Goal: Information Seeking & Learning: Understand process/instructions

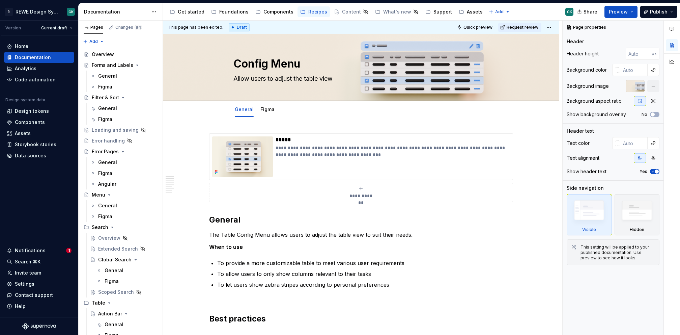
scroll to position [90, 0]
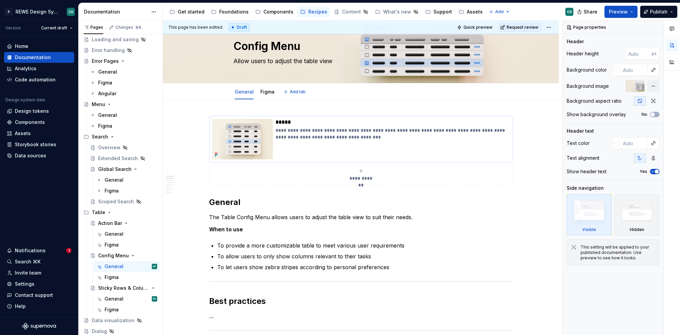
type textarea "*"
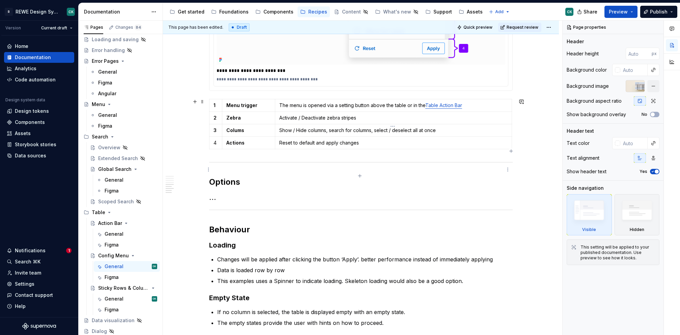
scroll to position [615, 0]
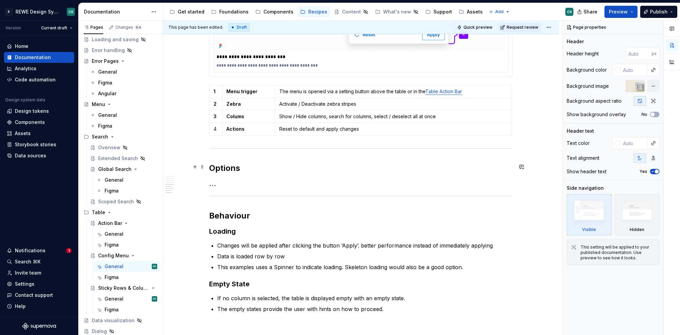
click at [218, 164] on h2 "Options" at bounding box center [361, 168] width 304 height 11
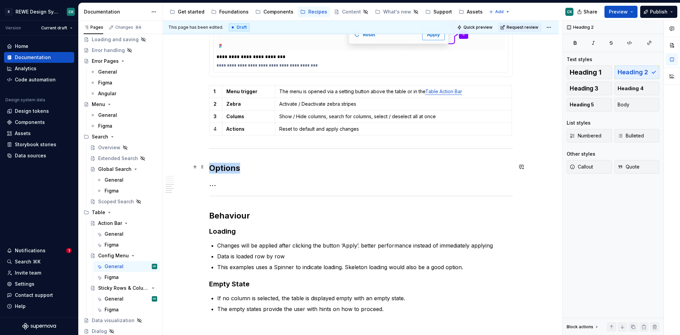
click at [218, 164] on h2 "Options" at bounding box center [361, 168] width 304 height 11
click at [219, 165] on h2 "Options" at bounding box center [361, 168] width 304 height 11
drag, startPoint x: 249, startPoint y: 179, endPoint x: 243, endPoint y: 179, distance: 6.1
click at [249, 180] on h3 "…" at bounding box center [361, 183] width 304 height 9
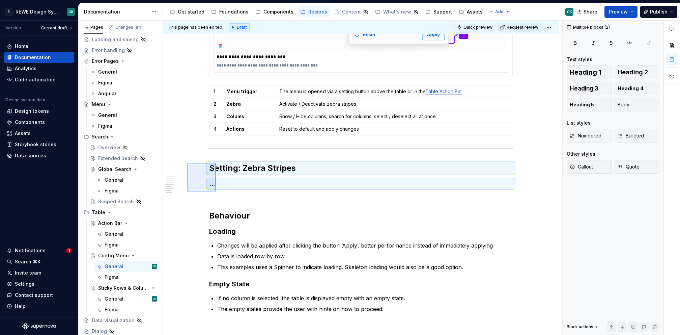
drag, startPoint x: 202, startPoint y: 182, endPoint x: 218, endPoint y: 189, distance: 17.5
click at [218, 189] on div "**********" at bounding box center [362, 178] width 399 height 314
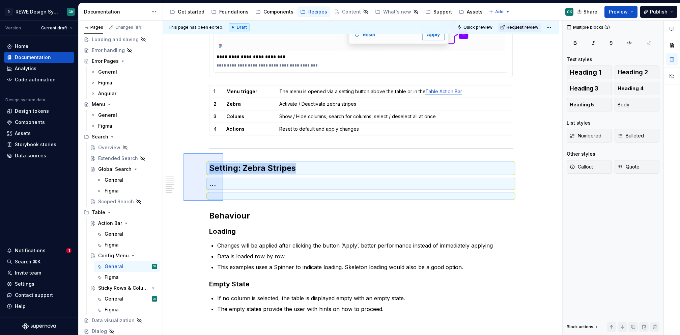
drag, startPoint x: 186, startPoint y: 155, endPoint x: 224, endPoint y: 197, distance: 57.3
click at [224, 198] on div "**********" at bounding box center [362, 178] width 399 height 314
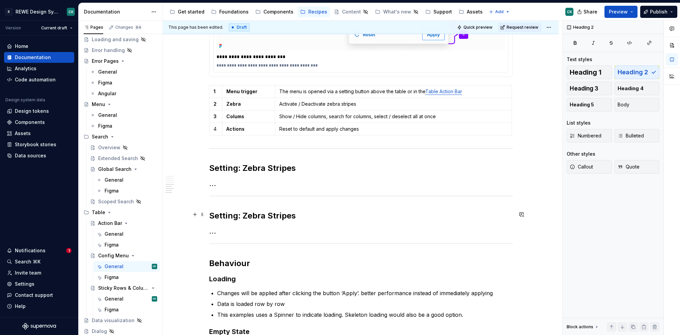
click at [248, 213] on h2 "Setting: Zebra Stripes" at bounding box center [361, 215] width 304 height 11
click at [236, 217] on h2 "Setting: Zebra Stripes" at bounding box center [361, 215] width 304 height 11
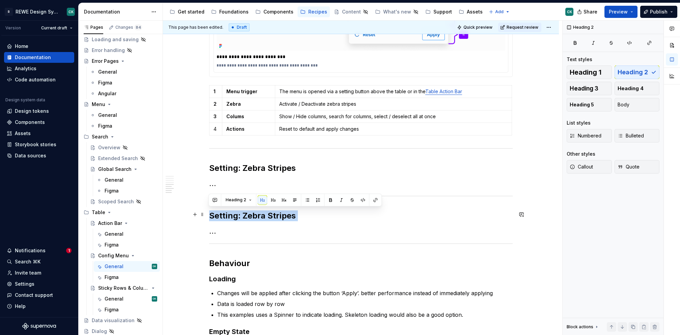
click at [236, 217] on h2 "Setting: Zebra Stripes" at bounding box center [361, 215] width 304 height 11
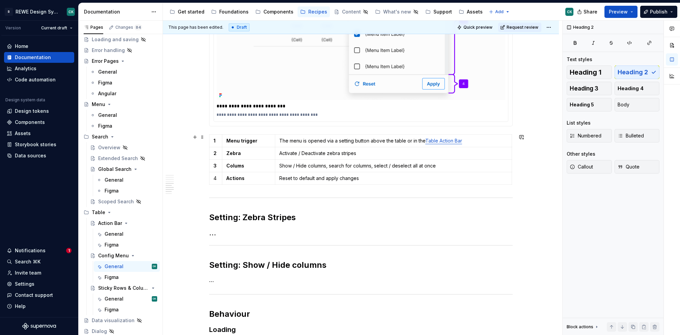
scroll to position [563, 0]
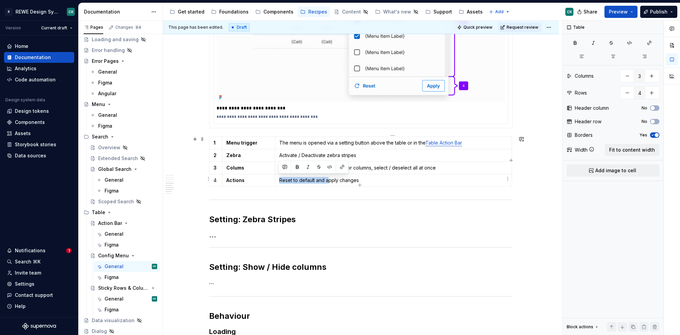
drag, startPoint x: 278, startPoint y: 178, endPoint x: 327, endPoint y: 179, distance: 48.2
click at [327, 179] on p "Reset to default and apply changes" at bounding box center [393, 180] width 228 height 7
click at [356, 178] on p "Apply changes" at bounding box center [393, 180] width 228 height 7
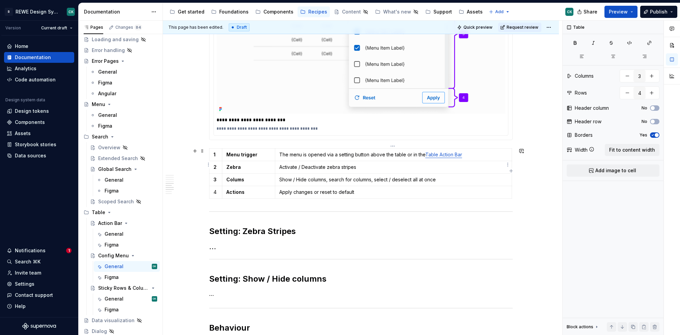
scroll to position [551, 0]
drag, startPoint x: 279, startPoint y: 168, endPoint x: 368, endPoint y: 167, distance: 89.1
click at [368, 167] on p "Activate / Deactivate zebra stripes" at bounding box center [393, 167] width 228 height 7
click at [368, 164] on p "Activate / Deactivate zebra stripes" at bounding box center [393, 167] width 228 height 7
click at [303, 167] on p "Activate / Deactivate zebra stripes" at bounding box center [393, 167] width 228 height 7
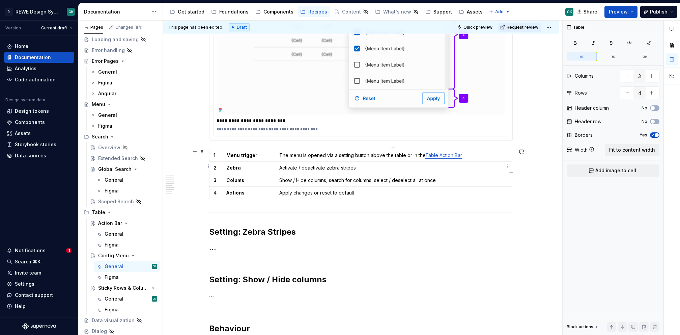
click at [368, 165] on p "Activate / deactivate zebra stripes" at bounding box center [393, 167] width 228 height 7
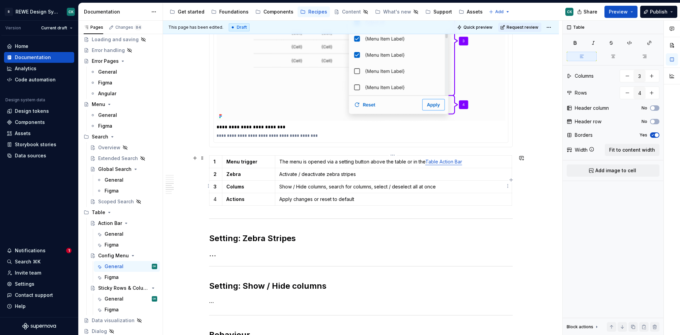
scroll to position [544, 0]
drag, startPoint x: 280, startPoint y: 185, endPoint x: 331, endPoint y: 187, distance: 51.0
click at [331, 187] on p "Show / Hide columns, search for columns, select / deselect all at once" at bounding box center [393, 187] width 228 height 7
click at [322, 185] on p "Search for columns, select / deselect all at once" at bounding box center [393, 187] width 228 height 7
click at [240, 188] on strong "Colums" at bounding box center [235, 187] width 18 height 6
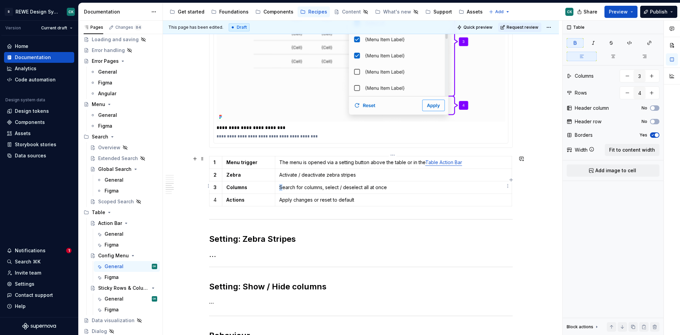
click at [280, 184] on p "Search for columns, select / deselect all at once" at bounding box center [393, 187] width 228 height 7
drag, startPoint x: 371, startPoint y: 185, endPoint x: 456, endPoint y: 186, distance: 85.0
click at [456, 186] on p "Show / hide columns; search for columns, select / deselect all at once" at bounding box center [393, 187] width 228 height 7
drag, startPoint x: 324, startPoint y: 187, endPoint x: 372, endPoint y: 186, distance: 47.9
click at [372, 186] on p "Show / hide columns; search for columns" at bounding box center [393, 187] width 228 height 7
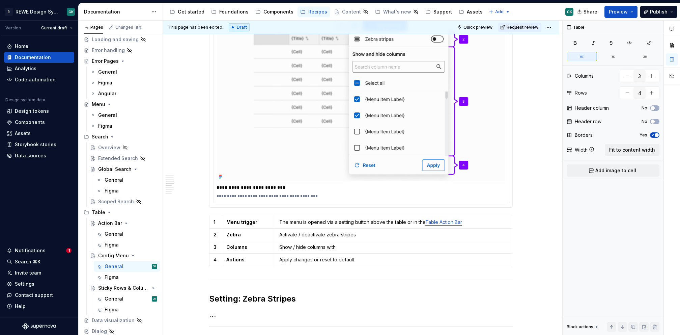
scroll to position [486, 0]
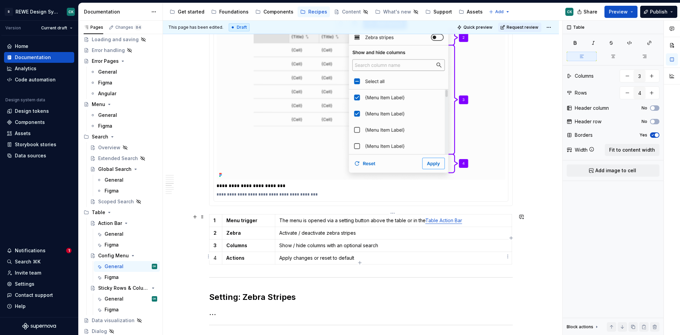
click at [364, 251] on td "Apply changes or reset to default" at bounding box center [393, 257] width 237 height 12
click at [361, 254] on p "Apply changes or reset to default" at bounding box center [393, 257] width 228 height 7
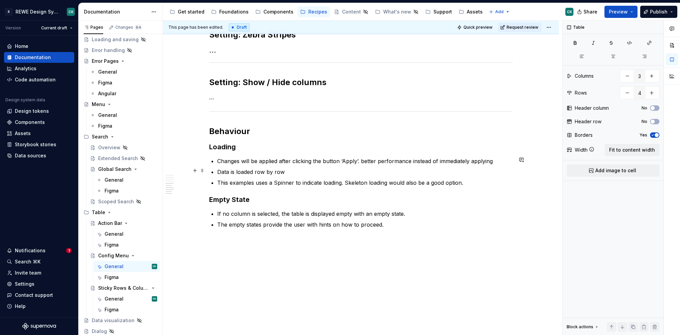
scroll to position [748, 0]
click at [467, 182] on p "This examples uses a Spinner to indicate loading. Skeleton loading would also b…" at bounding box center [365, 182] width 296 height 8
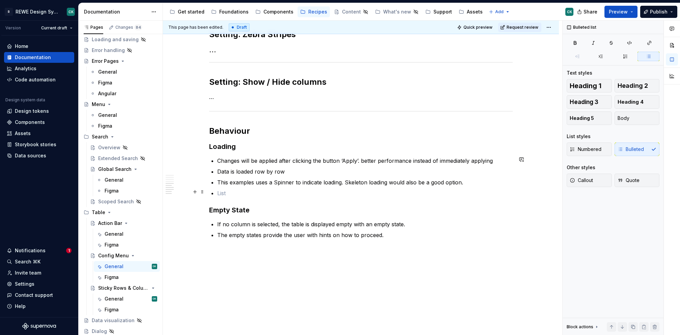
scroll to position [750, 0]
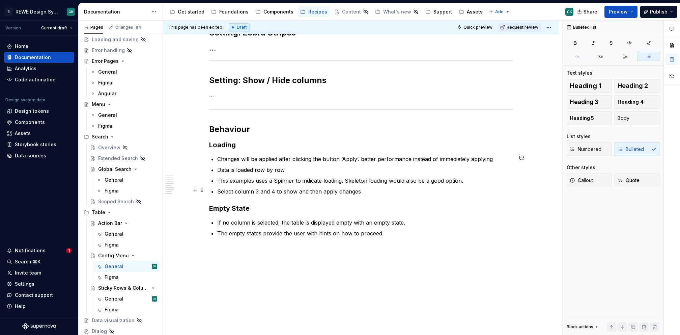
click at [218, 188] on p "Select column 3 and 4 to show and then apply changes" at bounding box center [365, 191] width 296 height 8
type textarea "*"
